Goal: Feedback & Contribution: Leave review/rating

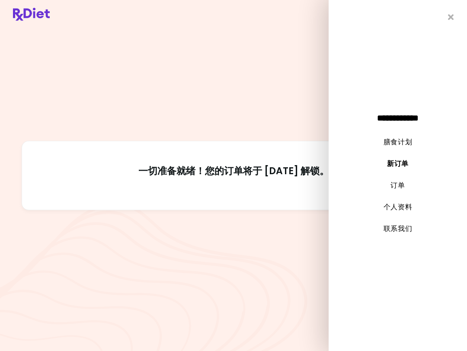
click at [400, 141] on link "膳食计划" at bounding box center [398, 142] width 29 height 10
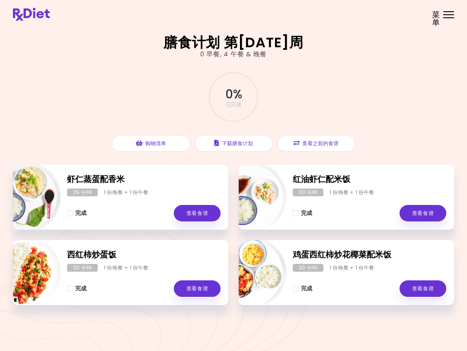
click at [420, 211] on link "查看食谱" at bounding box center [423, 213] width 47 height 16
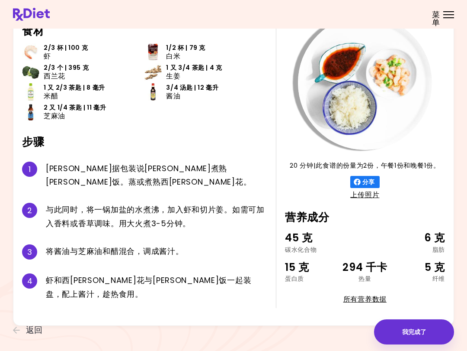
scroll to position [51, 0]
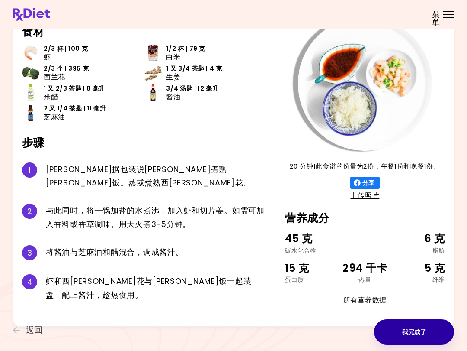
click at [414, 335] on button "我完成了" at bounding box center [414, 331] width 80 height 25
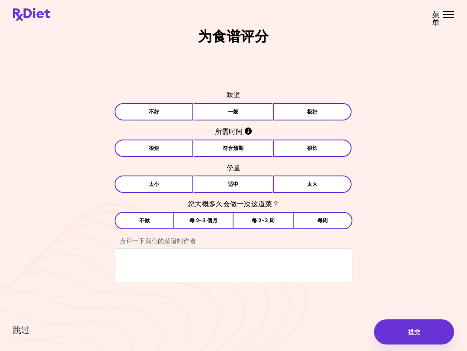
click at [417, 330] on button "提交" at bounding box center [414, 331] width 80 height 25
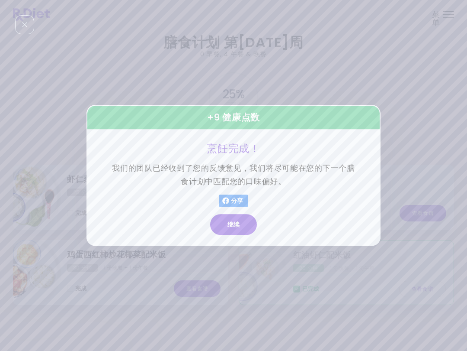
click at [235, 226] on button "继续" at bounding box center [233, 224] width 47 height 21
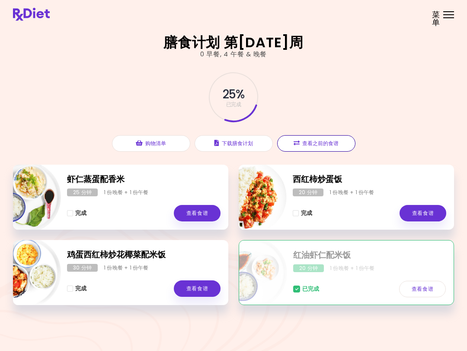
click at [331, 141] on button "查看之前的食谱" at bounding box center [316, 143] width 78 height 16
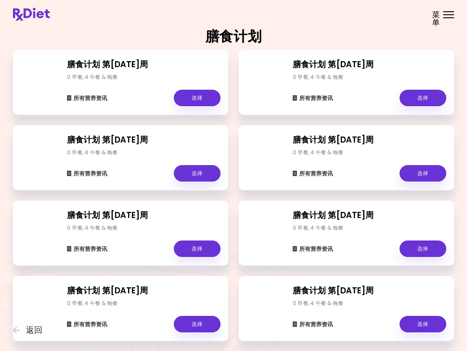
click at [204, 97] on link "选择" at bounding box center [197, 98] width 47 height 16
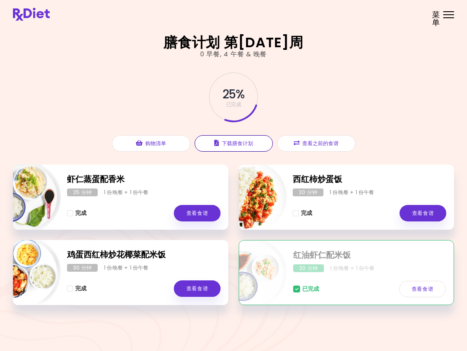
click at [242, 145] on button "下载膳食计划" at bounding box center [234, 143] width 78 height 16
click at [322, 145] on button "查看之前的食谱" at bounding box center [316, 143] width 78 height 16
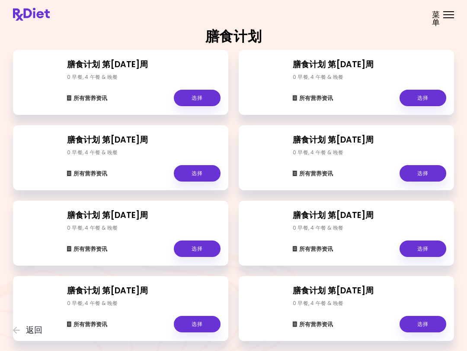
click at [194, 98] on link "选择" at bounding box center [197, 98] width 47 height 16
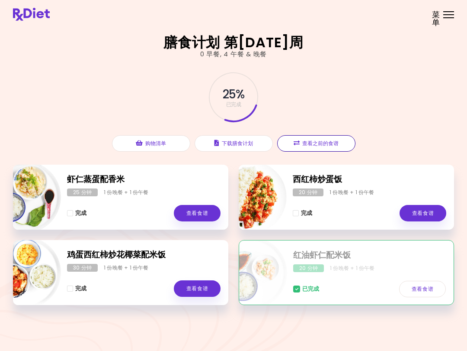
click at [315, 142] on button "查看之前的食谱" at bounding box center [316, 143] width 78 height 16
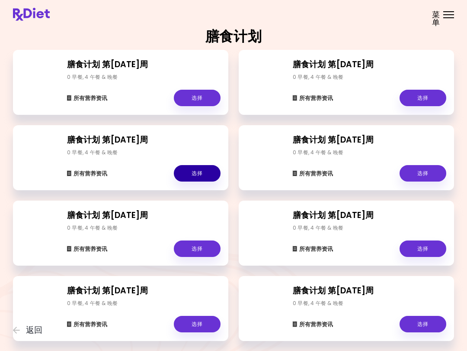
click at [196, 174] on link "选择" at bounding box center [197, 173] width 47 height 16
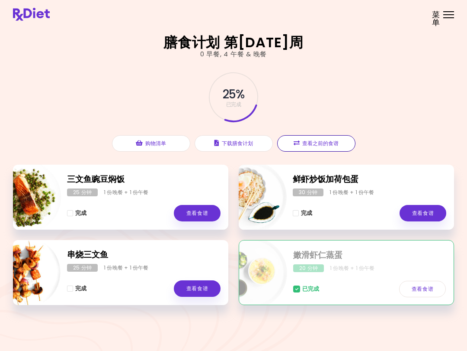
click at [317, 140] on button "查看之前的食谱" at bounding box center [316, 143] width 78 height 16
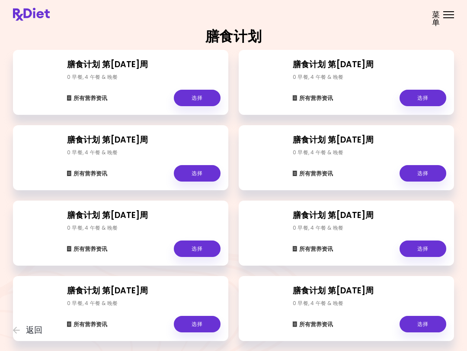
click at [192, 251] on link "选择" at bounding box center [197, 248] width 47 height 16
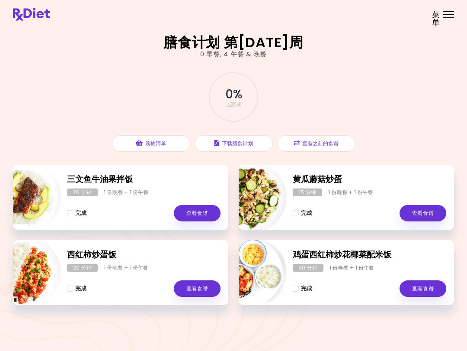
click at [324, 142] on button "查看之前的食谱" at bounding box center [316, 143] width 78 height 16
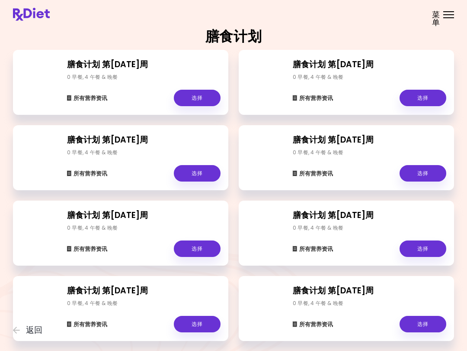
click at [203, 323] on link "选择" at bounding box center [197, 323] width 47 height 16
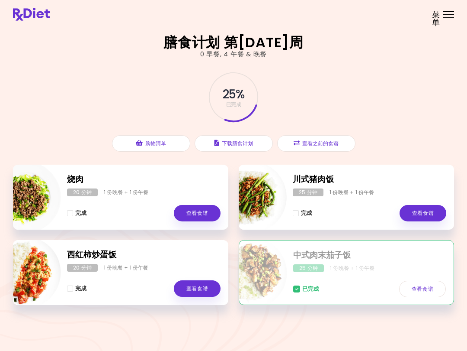
click at [421, 211] on link "查看食谱" at bounding box center [423, 213] width 47 height 16
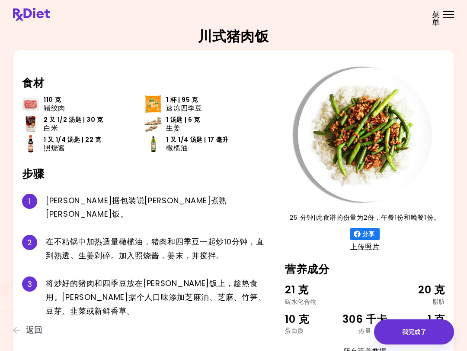
click at [32, 325] on span "返回" at bounding box center [34, 330] width 16 height 10
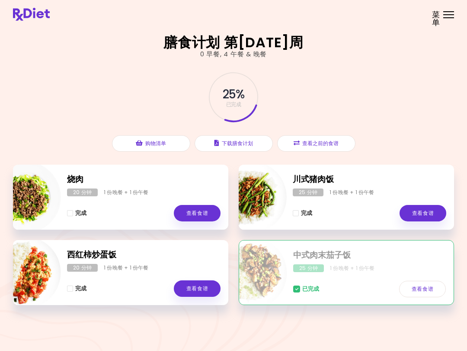
click at [316, 145] on button "查看之前的食谱" at bounding box center [316, 143] width 78 height 16
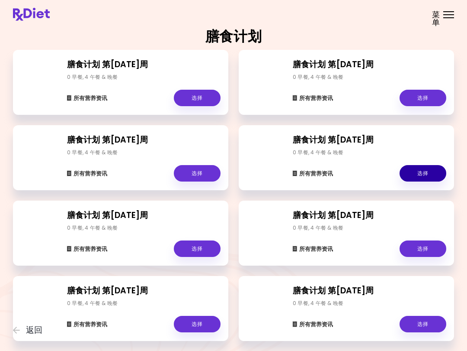
click at [416, 172] on link "选择" at bounding box center [423, 173] width 47 height 16
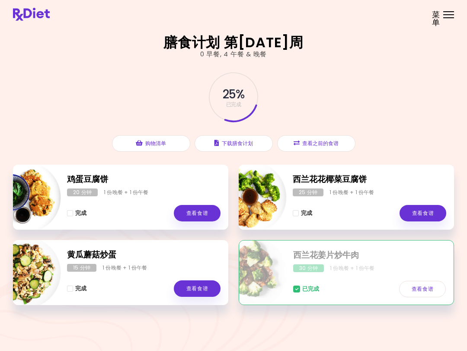
click at [390, 279] on div "已完成 查看食谱" at bounding box center [369, 284] width 153 height 25
click at [397, 271] on div "30 分钟 1 份晚餐 + 1 份午餐" at bounding box center [369, 268] width 153 height 8
click at [318, 136] on button "查看之前的食谱" at bounding box center [316, 143] width 78 height 16
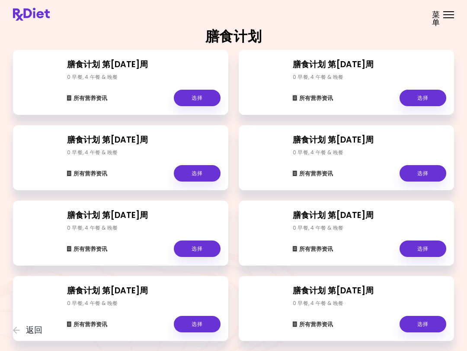
click at [204, 248] on link "选择" at bounding box center [197, 248] width 47 height 16
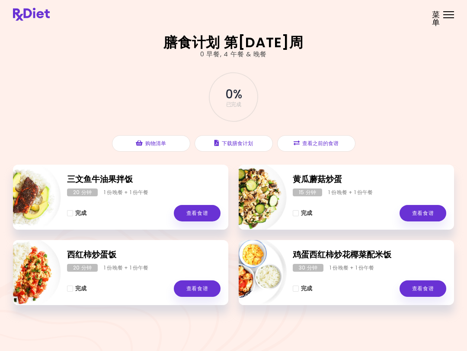
click at [324, 141] on button "查看之前的食谱" at bounding box center [316, 143] width 78 height 16
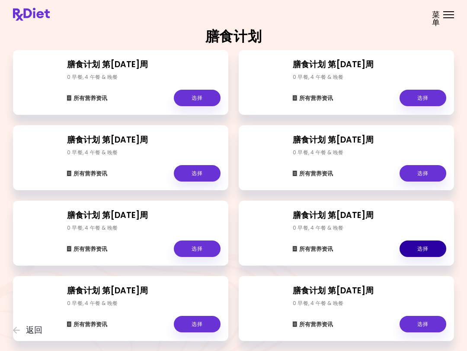
click at [408, 249] on link "选择" at bounding box center [423, 248] width 47 height 16
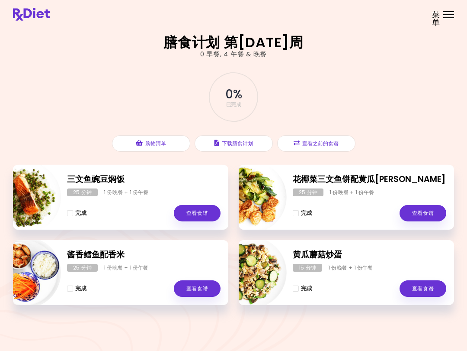
click at [195, 287] on link "查看食谱" at bounding box center [197, 288] width 47 height 16
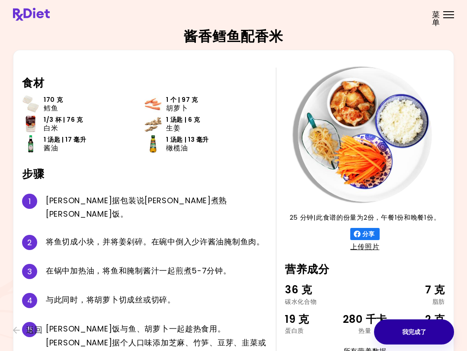
click at [431, 333] on button "我完成了" at bounding box center [414, 331] width 80 height 25
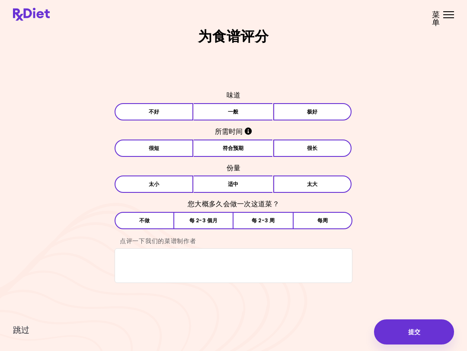
click at [274, 220] on button "每 2-3 周" at bounding box center [263, 220] width 59 height 17
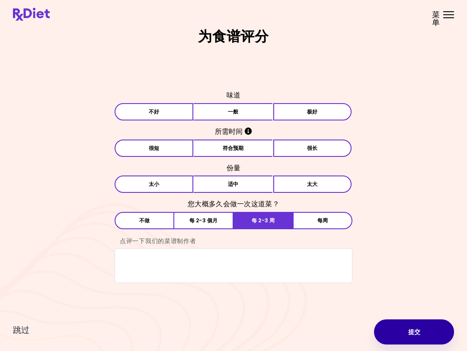
click at [418, 334] on button "提交" at bounding box center [414, 331] width 80 height 25
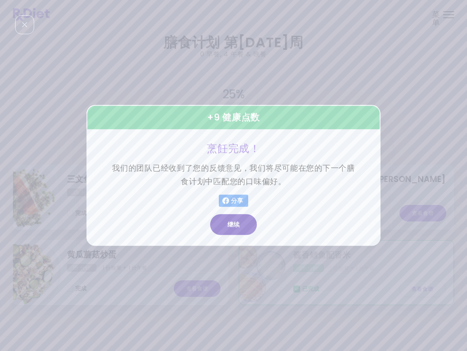
click at [238, 230] on button "继续" at bounding box center [233, 224] width 47 height 21
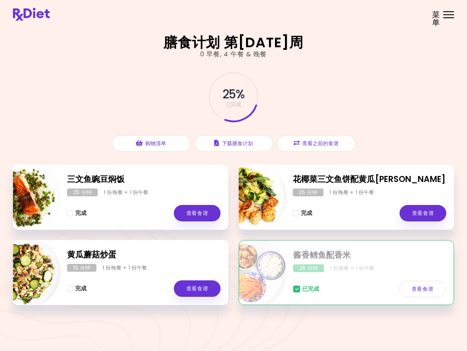
click at [321, 141] on button "查看之前的食谱" at bounding box center [316, 143] width 78 height 16
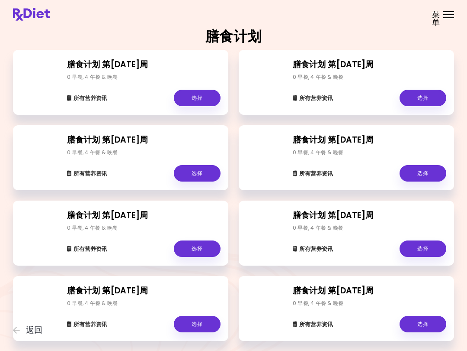
click at [200, 99] on link "选择" at bounding box center [197, 98] width 47 height 16
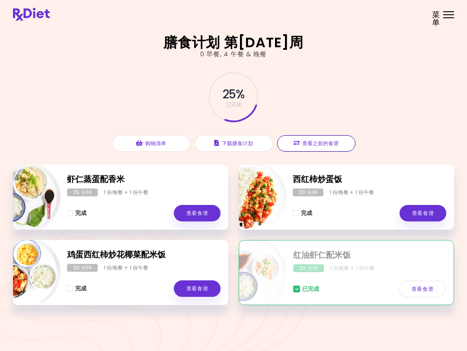
click at [321, 141] on button "查看之前的食谱" at bounding box center [316, 143] width 78 height 16
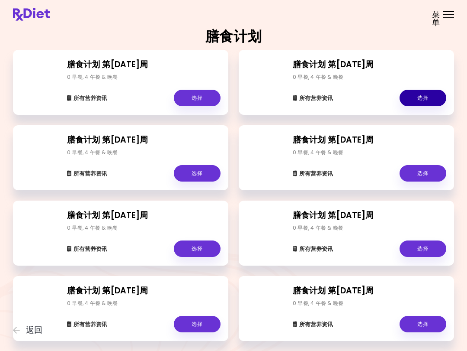
click at [424, 100] on link "选择" at bounding box center [423, 98] width 47 height 16
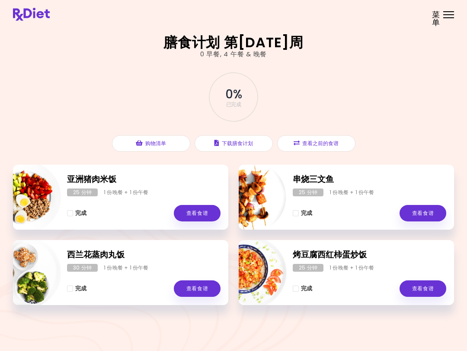
click at [331, 146] on button "查看之前的食谱" at bounding box center [316, 143] width 78 height 16
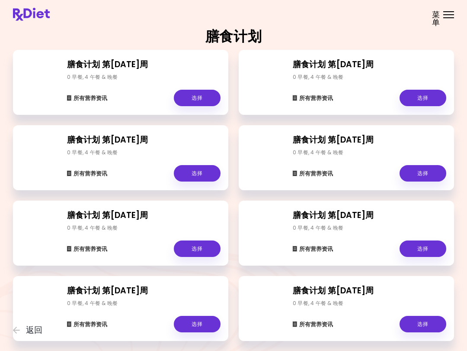
click at [425, 172] on link "选择" at bounding box center [423, 173] width 47 height 16
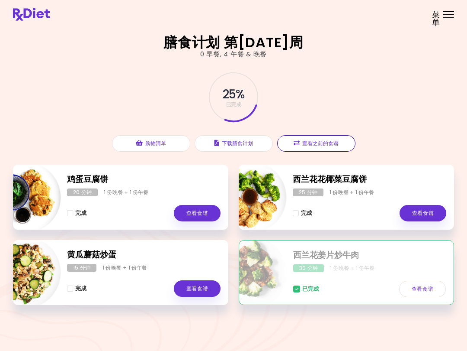
click at [327, 144] on button "查看之前的食谱" at bounding box center [316, 143] width 78 height 16
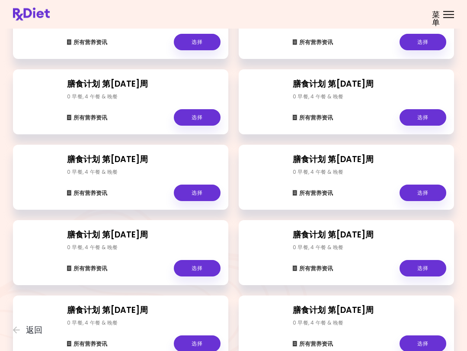
scroll to position [60, 0]
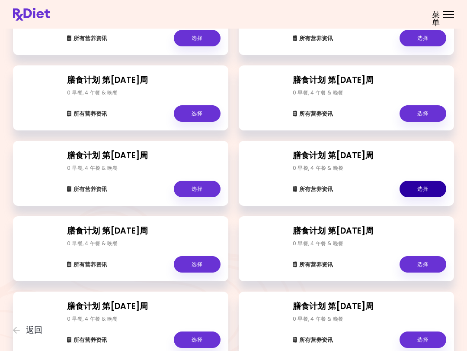
click at [428, 190] on link "选择" at bounding box center [423, 188] width 47 height 16
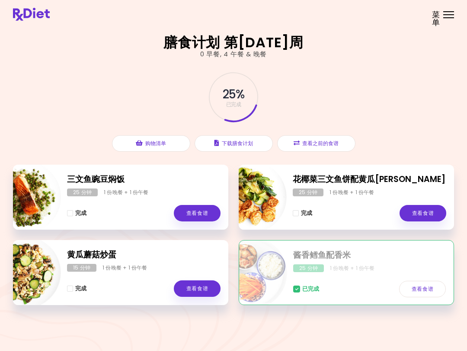
click at [330, 140] on button "查看之前的食谱" at bounding box center [316, 143] width 78 height 16
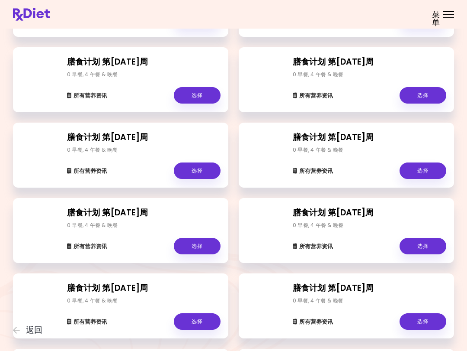
scroll to position [82, 0]
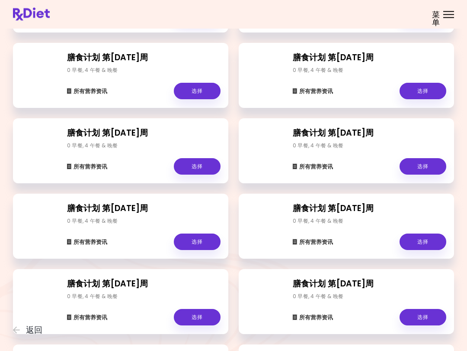
click at [412, 242] on link "选择" at bounding box center [423, 242] width 47 height 16
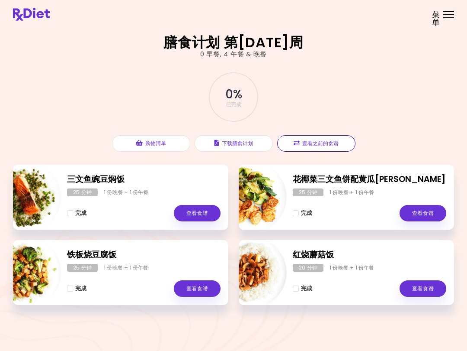
click at [337, 143] on button "查看之前的食谱" at bounding box center [316, 143] width 78 height 16
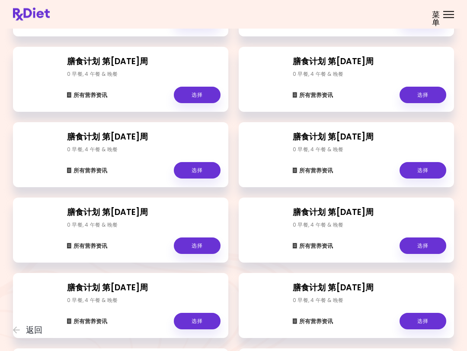
scroll to position [154, 0]
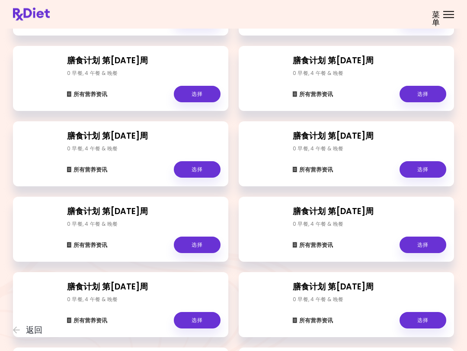
click at [425, 170] on link "选择" at bounding box center [423, 169] width 47 height 16
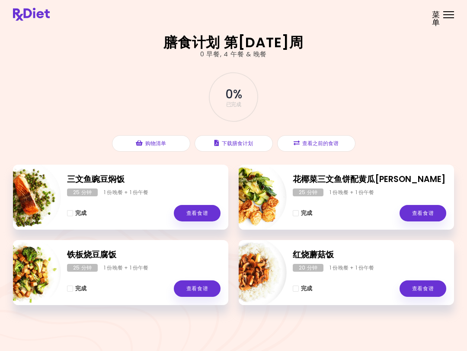
click at [331, 138] on button "查看之前的食谱" at bounding box center [316, 143] width 78 height 16
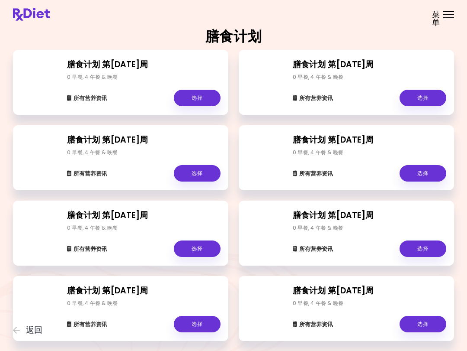
click at [200, 256] on link "选择" at bounding box center [197, 248] width 47 height 16
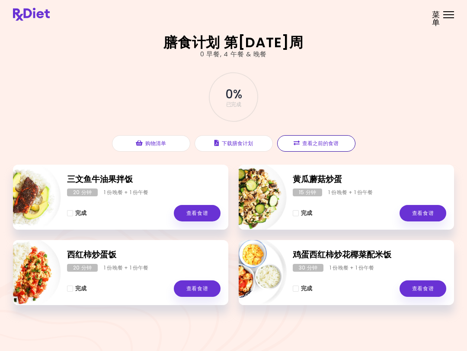
click at [318, 136] on button "查看之前的食谱" at bounding box center [316, 143] width 78 height 16
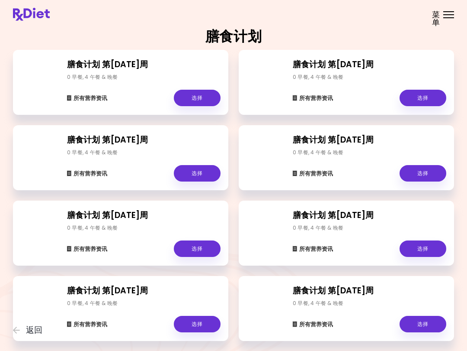
click at [199, 322] on link "选择" at bounding box center [197, 323] width 47 height 16
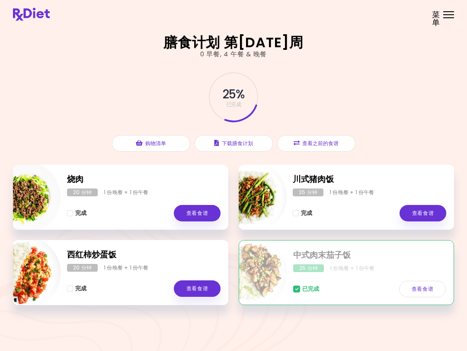
click at [404, 125] on div "25 % 已完成 购物清单 下载膳食计划 查看之前的食谱" at bounding box center [233, 112] width 441 height 106
click at [318, 138] on button "查看之前的食谱" at bounding box center [316, 143] width 78 height 16
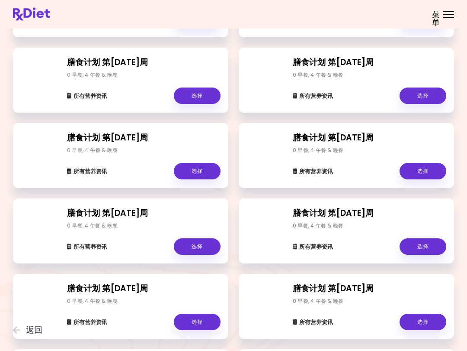
scroll to position [228, 0]
click at [208, 169] on link "选择" at bounding box center [197, 171] width 47 height 16
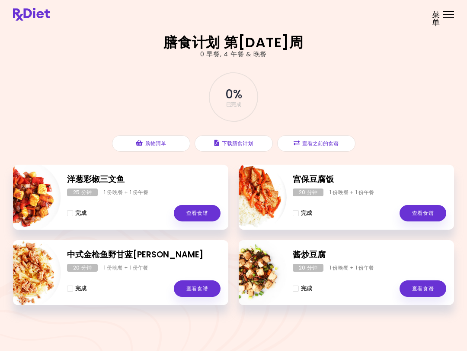
click at [327, 145] on button "查看之前的食谱" at bounding box center [316, 143] width 78 height 16
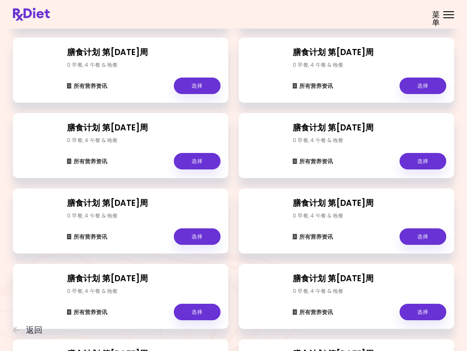
scroll to position [195, 0]
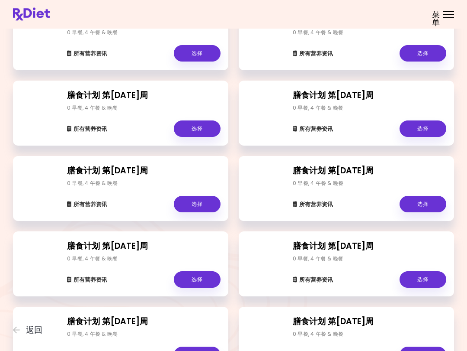
click at [190, 200] on link "选择" at bounding box center [197, 204] width 47 height 16
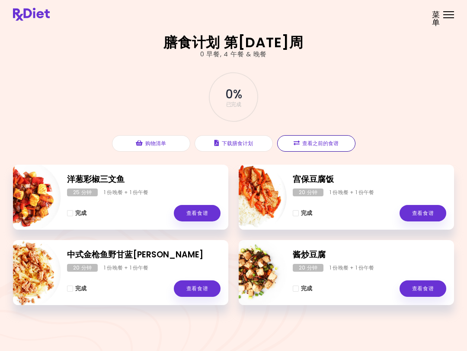
click at [336, 136] on button "查看之前的食谱" at bounding box center [316, 143] width 78 height 16
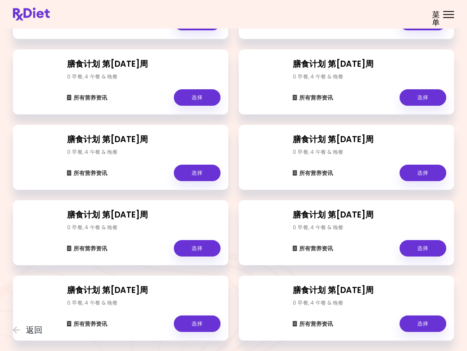
scroll to position [76, 0]
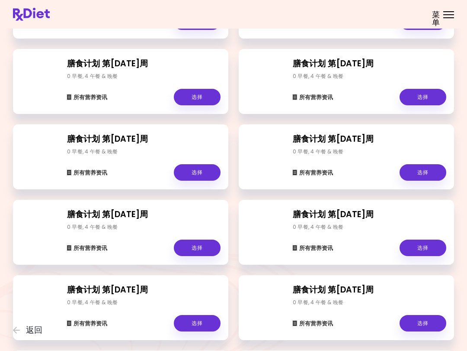
click at [424, 174] on link "选择" at bounding box center [423, 172] width 47 height 16
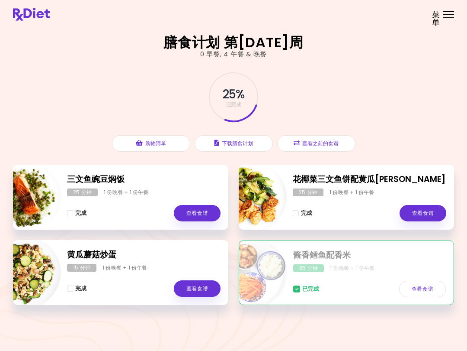
click at [326, 141] on button "查看之前的食谱" at bounding box center [316, 143] width 78 height 16
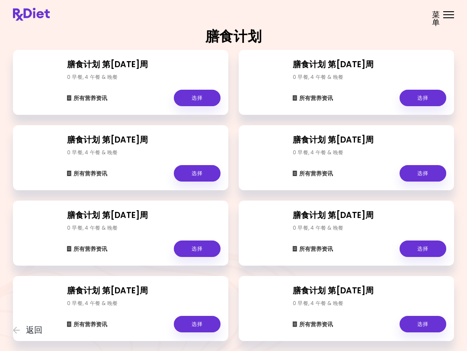
click at [419, 321] on link "选择" at bounding box center [423, 323] width 47 height 16
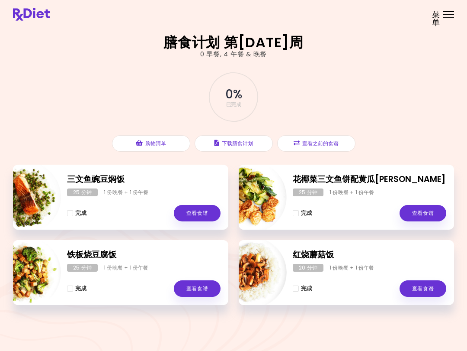
click at [324, 148] on button "查看之前的食谱" at bounding box center [316, 143] width 78 height 16
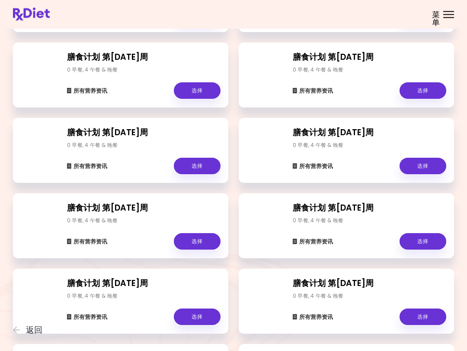
scroll to position [234, 0]
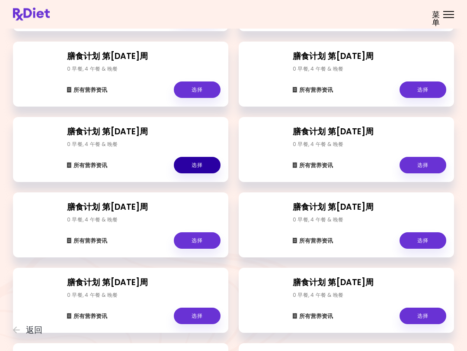
click at [195, 169] on link "选择" at bounding box center [197, 165] width 47 height 16
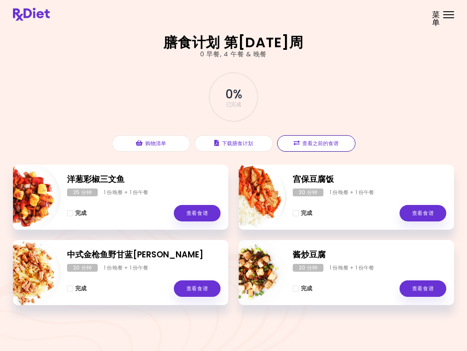
click at [330, 135] on button "查看之前的食谱" at bounding box center [316, 143] width 78 height 16
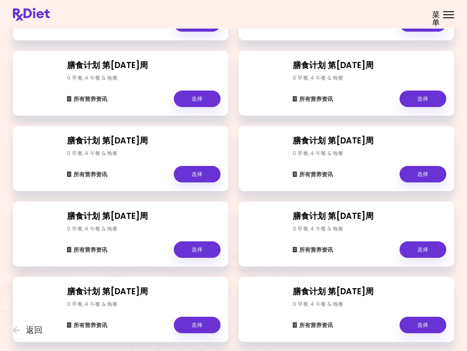
scroll to position [226, 0]
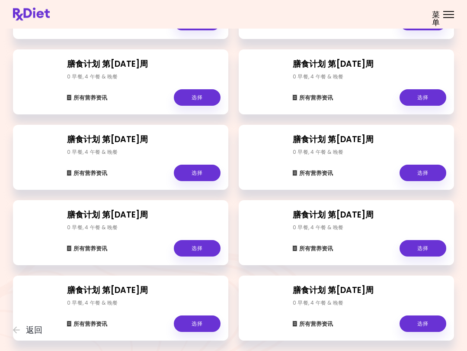
click at [206, 245] on link "选择" at bounding box center [197, 248] width 47 height 16
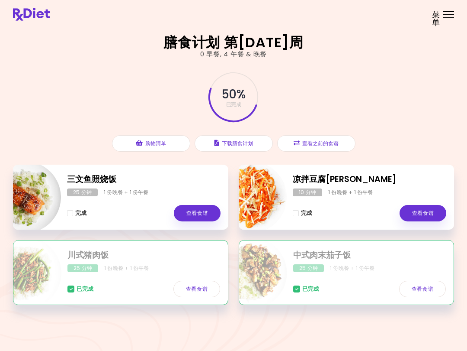
click at [330, 142] on button "查看之前的食谱" at bounding box center [316, 143] width 78 height 16
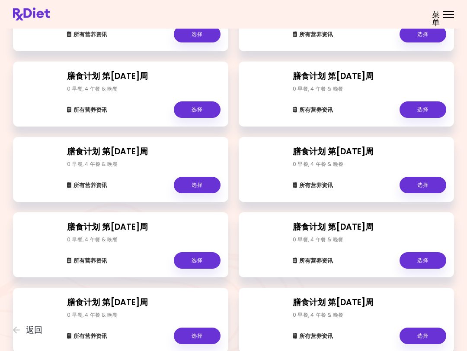
scroll to position [365, 0]
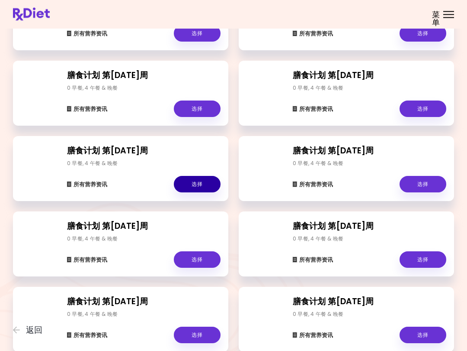
click at [200, 185] on link "选择" at bounding box center [197, 184] width 47 height 16
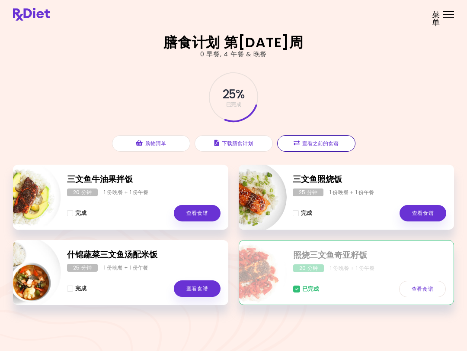
click at [320, 143] on button "查看之前的食谱" at bounding box center [316, 143] width 78 height 16
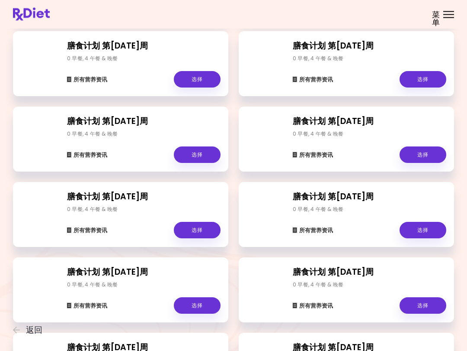
scroll to position [245, 0]
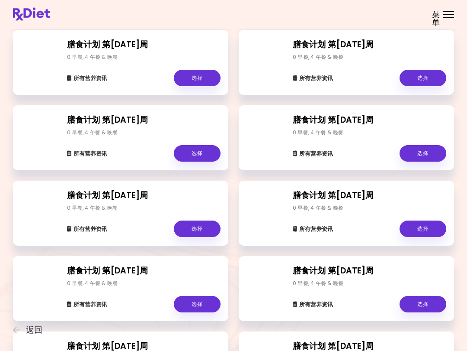
click at [428, 152] on link "选择" at bounding box center [423, 153] width 47 height 16
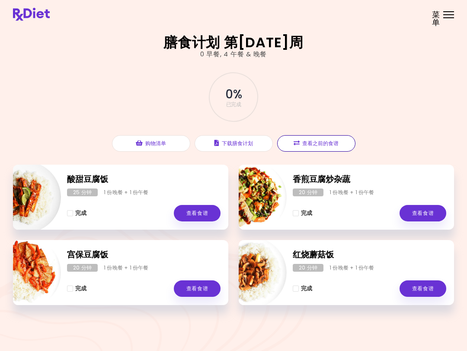
click at [323, 148] on button "查看之前的食谱" at bounding box center [316, 143] width 78 height 16
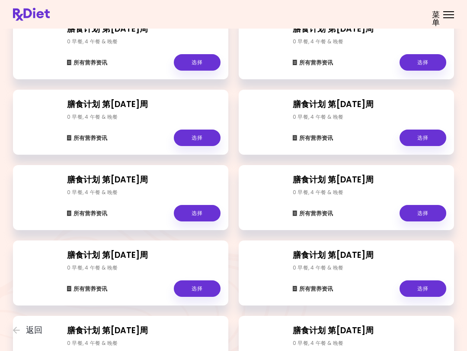
scroll to position [122, 0]
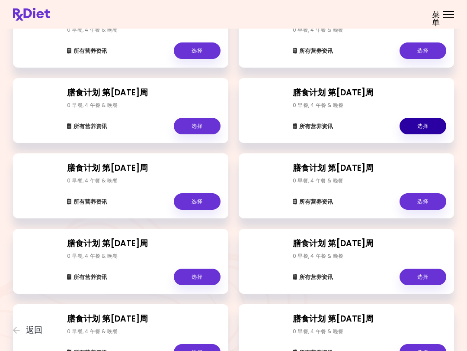
click at [428, 125] on link "选择" at bounding box center [423, 126] width 47 height 16
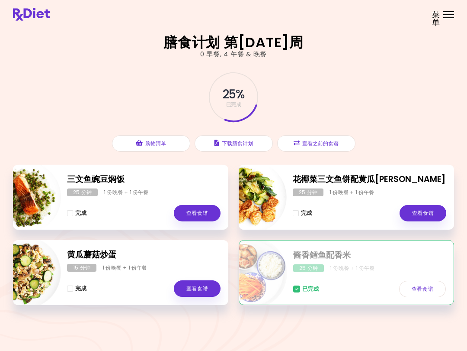
click at [332, 137] on button "查看之前的食谱" at bounding box center [316, 143] width 78 height 16
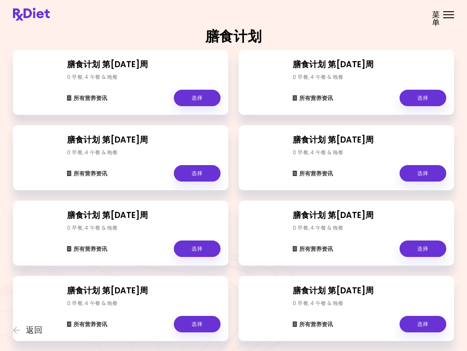
click at [426, 97] on link "选择" at bounding box center [423, 98] width 47 height 16
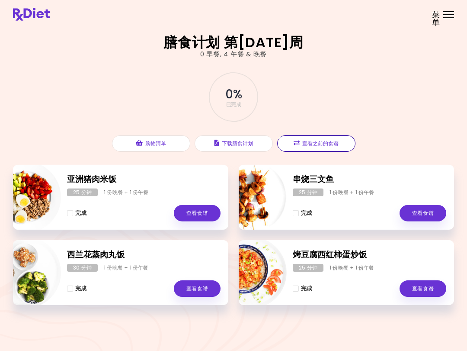
click at [329, 144] on button "查看之前的食谱" at bounding box center [316, 143] width 78 height 16
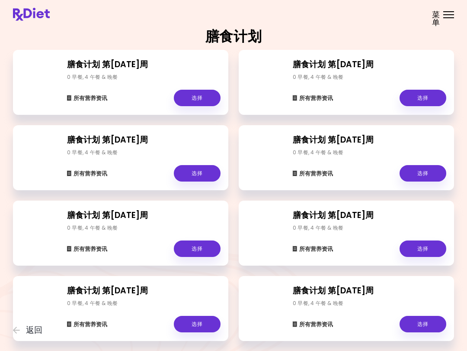
click at [204, 97] on link "选择" at bounding box center [197, 98] width 47 height 16
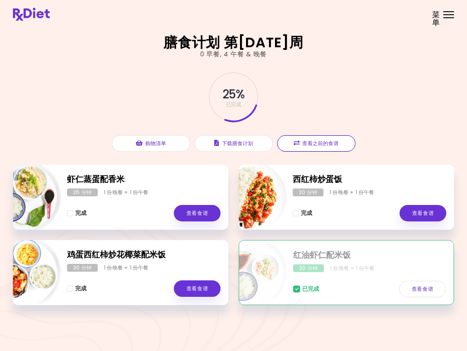
click at [326, 142] on button "查看之前的食谱" at bounding box center [316, 143] width 78 height 16
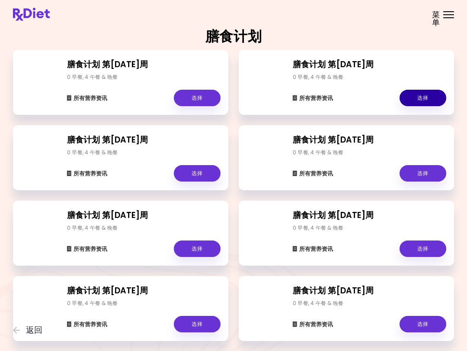
click at [428, 96] on link "选择" at bounding box center [423, 98] width 47 height 16
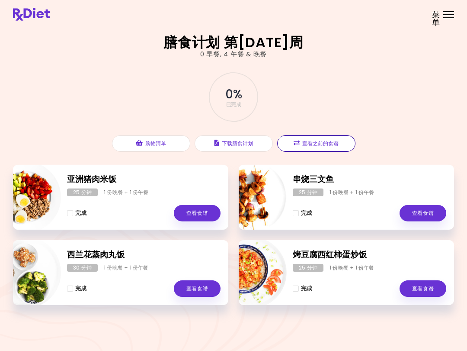
click at [332, 143] on button "查看之前的食谱" at bounding box center [316, 143] width 78 height 16
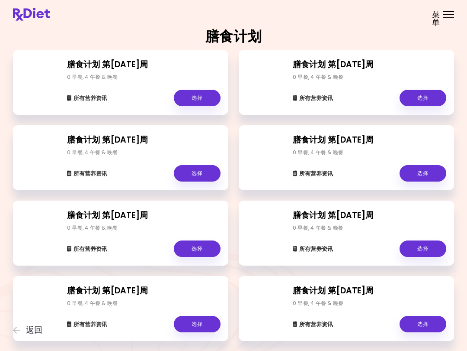
click at [206, 180] on link "选择" at bounding box center [197, 173] width 47 height 16
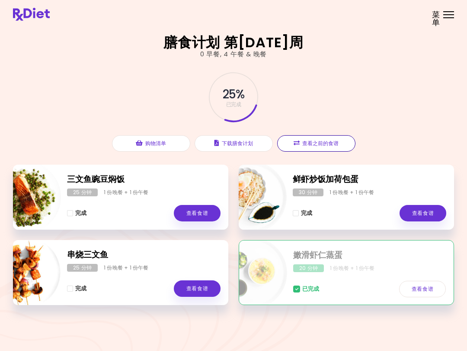
click at [336, 142] on button "查看之前的食谱" at bounding box center [316, 143] width 78 height 16
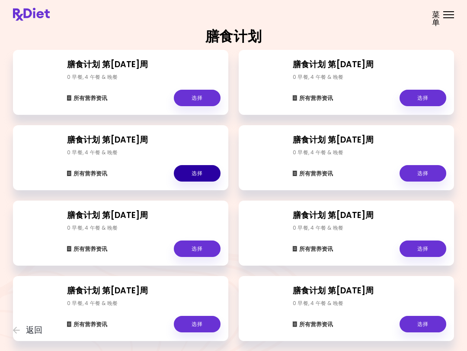
click at [202, 173] on link "选择" at bounding box center [197, 173] width 47 height 16
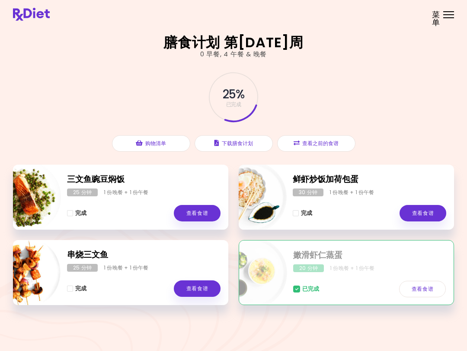
click at [386, 288] on div "已完成 查看食谱" at bounding box center [369, 284] width 153 height 25
click at [357, 269] on div "1 份晚餐 + 1 份午餐" at bounding box center [352, 268] width 45 height 8
click at [425, 290] on link "查看食谱" at bounding box center [422, 288] width 47 height 16
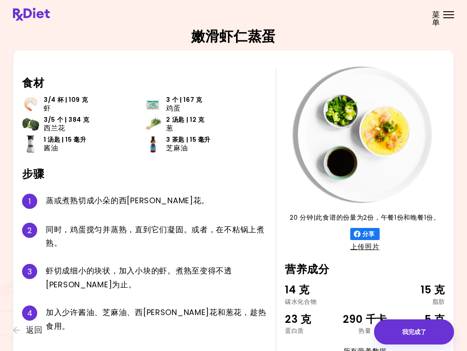
click at [424, 293] on div "15 克" at bounding box center [418, 289] width 53 height 16
click at [418, 332] on button "我完成了" at bounding box center [414, 331] width 80 height 25
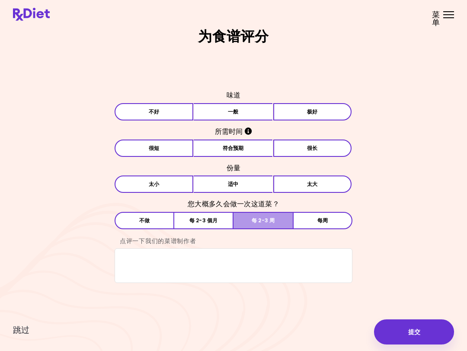
click at [277, 216] on button "每 2-3 周" at bounding box center [263, 220] width 59 height 17
click at [25, 327] on span "跳过" at bounding box center [21, 330] width 16 height 10
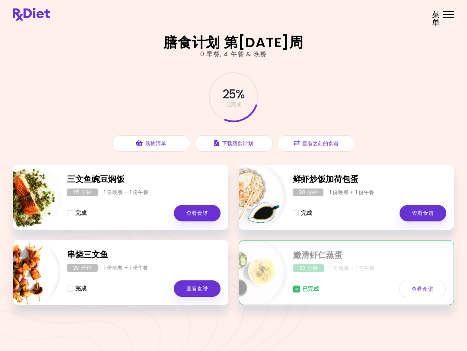
click at [421, 285] on link "查看食谱" at bounding box center [422, 288] width 47 height 16
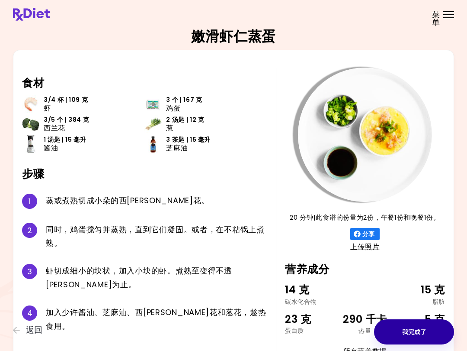
click at [413, 328] on button "我完成了" at bounding box center [414, 331] width 80 height 25
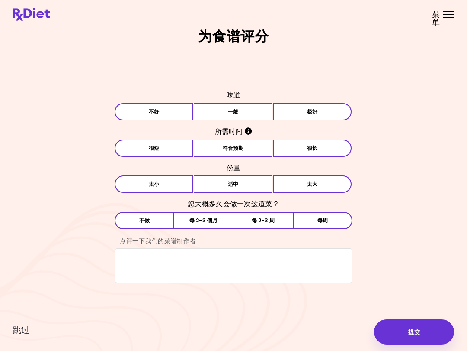
click at [321, 110] on button "极好" at bounding box center [312, 111] width 79 height 17
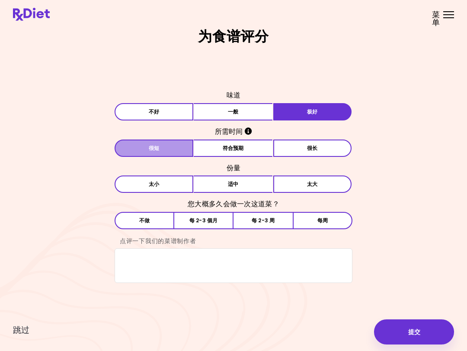
click at [174, 146] on button "很短" at bounding box center [154, 147] width 79 height 17
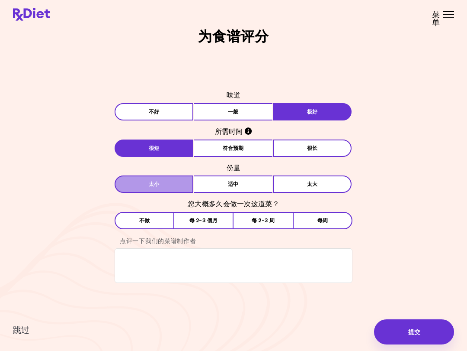
click at [174, 186] on button "[PERSON_NAME]" at bounding box center [154, 183] width 79 height 17
click at [261, 220] on button "每 2-3 周" at bounding box center [263, 220] width 59 height 17
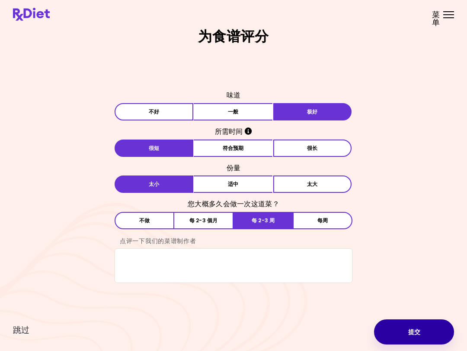
click at [420, 334] on button "提交" at bounding box center [414, 331] width 80 height 25
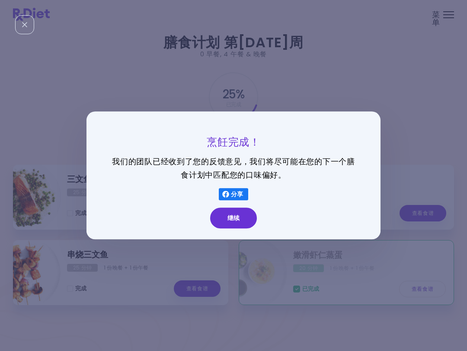
click at [235, 221] on button "继续" at bounding box center [233, 218] width 47 height 21
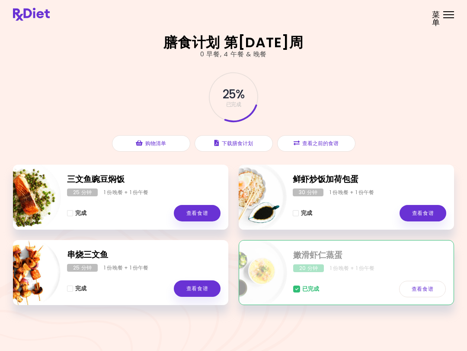
click at [404, 274] on div "已完成 查看食谱" at bounding box center [369, 284] width 153 height 25
click at [424, 286] on link "查看食谱" at bounding box center [422, 288] width 47 height 16
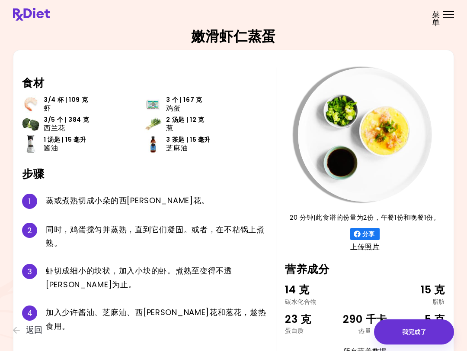
click at [15, 333] on icon "button" at bounding box center [17, 330] width 8 height 8
